Goal: Register for event/course

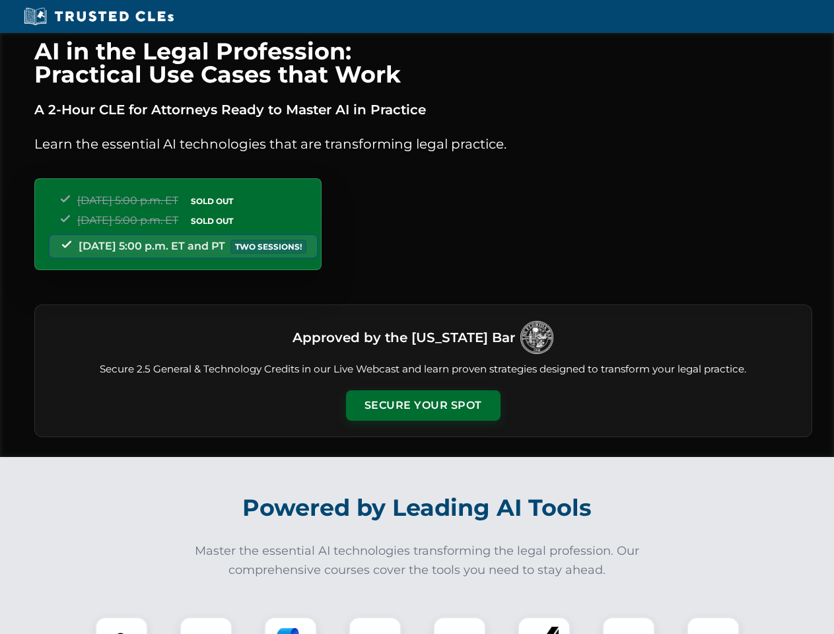
click at [423, 405] on button "Secure Your Spot" at bounding box center [423, 405] width 154 height 30
click at [121, 625] on img at bounding box center [121, 643] width 38 height 38
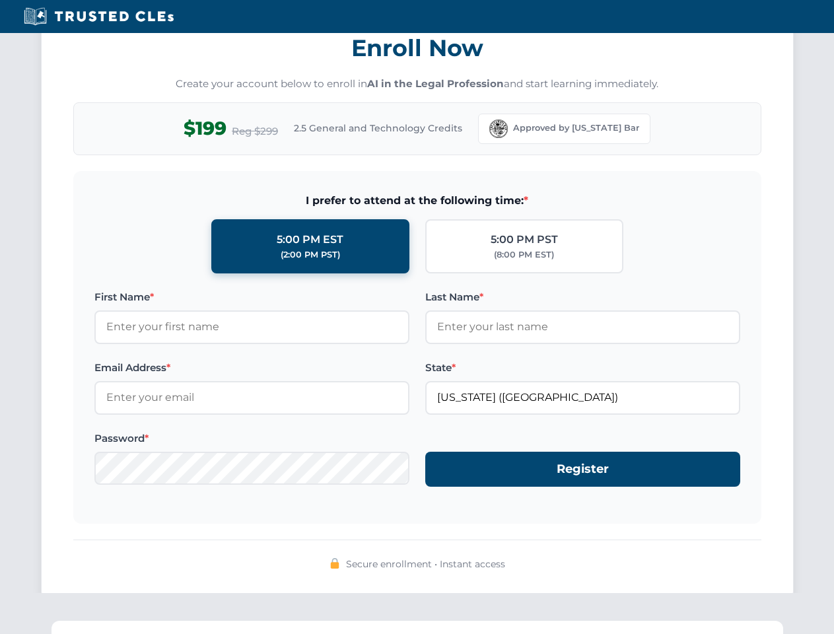
scroll to position [1296, 0]
